Goal: Task Accomplishment & Management: Complete application form

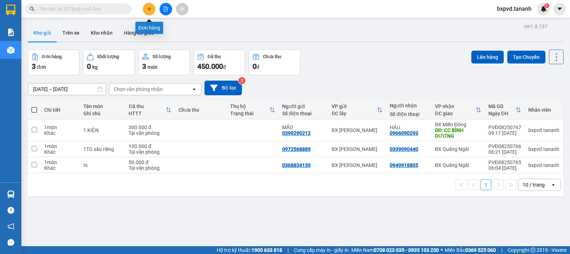
click at [145, 7] on button at bounding box center [149, 9] width 12 height 12
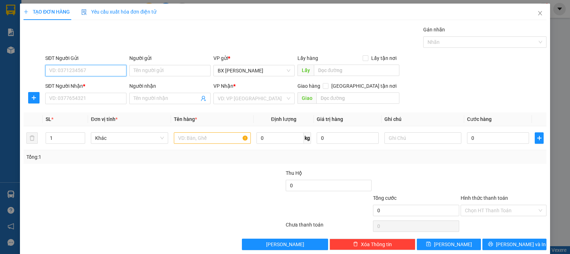
click at [90, 69] on input "SĐT Người Gửi" at bounding box center [85, 70] width 81 height 11
type input "0989271779"
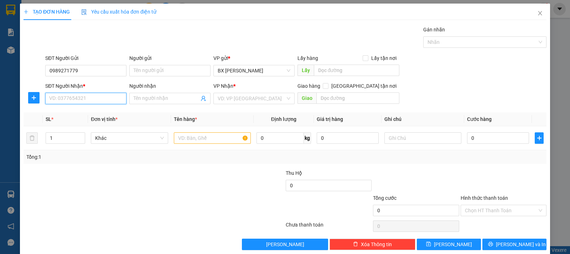
click at [120, 101] on input "SĐT Người Nhận *" at bounding box center [85, 98] width 81 height 11
type input "0961955151"
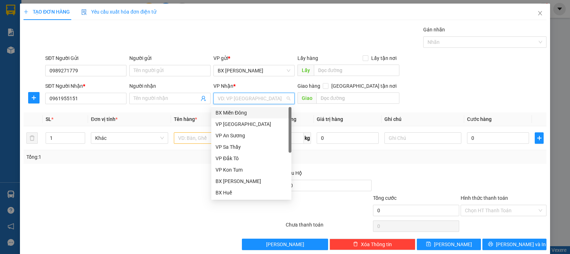
click at [239, 100] on input "search" at bounding box center [252, 98] width 68 height 11
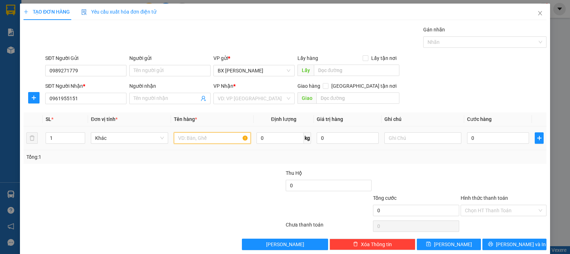
click at [194, 141] on input "text" at bounding box center [212, 137] width 77 height 11
type input "1"
click at [227, 137] on input "text" at bounding box center [212, 137] width 77 height 11
type input "1t máy may"
click at [272, 96] on input "search" at bounding box center [252, 98] width 68 height 11
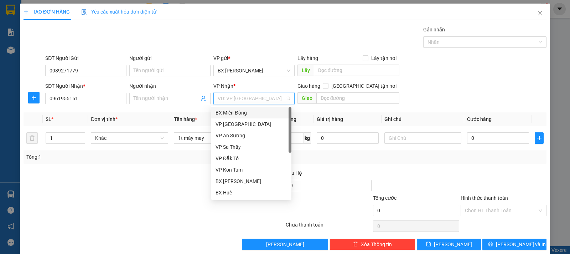
click at [261, 115] on div "BX Miền Đông" at bounding box center [251, 113] width 72 height 8
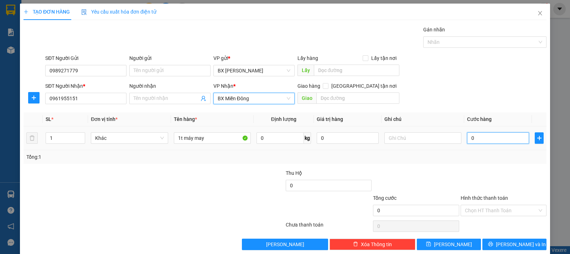
click at [480, 136] on input "0" at bounding box center [498, 137] width 62 height 11
type input "1"
type input "15"
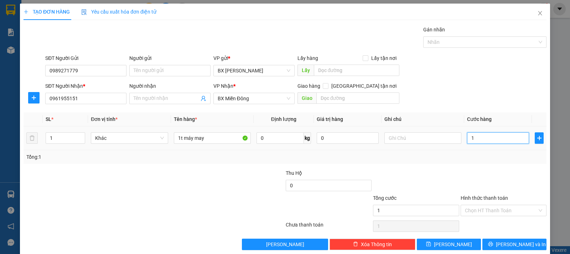
type input "15"
type input "150"
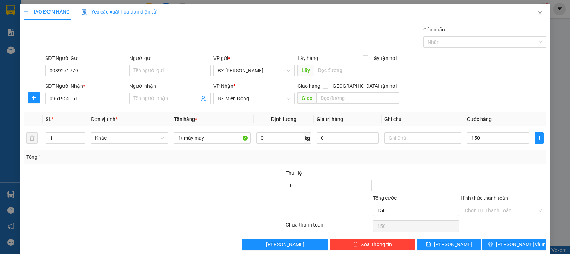
type input "150.000"
click at [489, 198] on label "Hình thức thanh toán" at bounding box center [483, 198] width 47 height 6
click at [489, 205] on input "Hình thức thanh toán" at bounding box center [501, 210] width 72 height 11
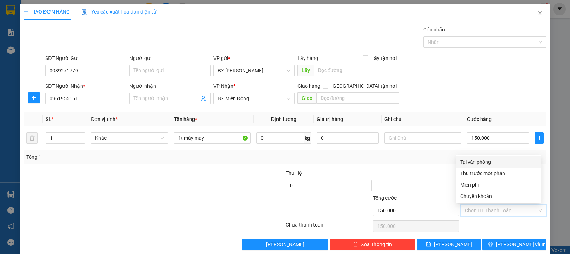
click at [493, 162] on div "Tại văn phòng" at bounding box center [498, 162] width 77 height 8
type input "0"
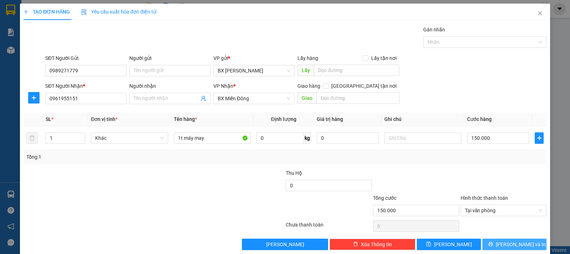
click at [508, 243] on span "[PERSON_NAME] và In" at bounding box center [521, 244] width 50 height 8
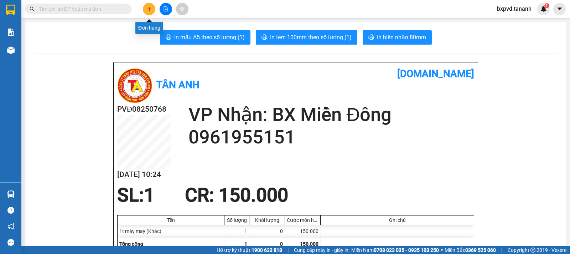
click at [147, 11] on icon "plus" at bounding box center [149, 8] width 5 height 5
